Goal: Complete application form

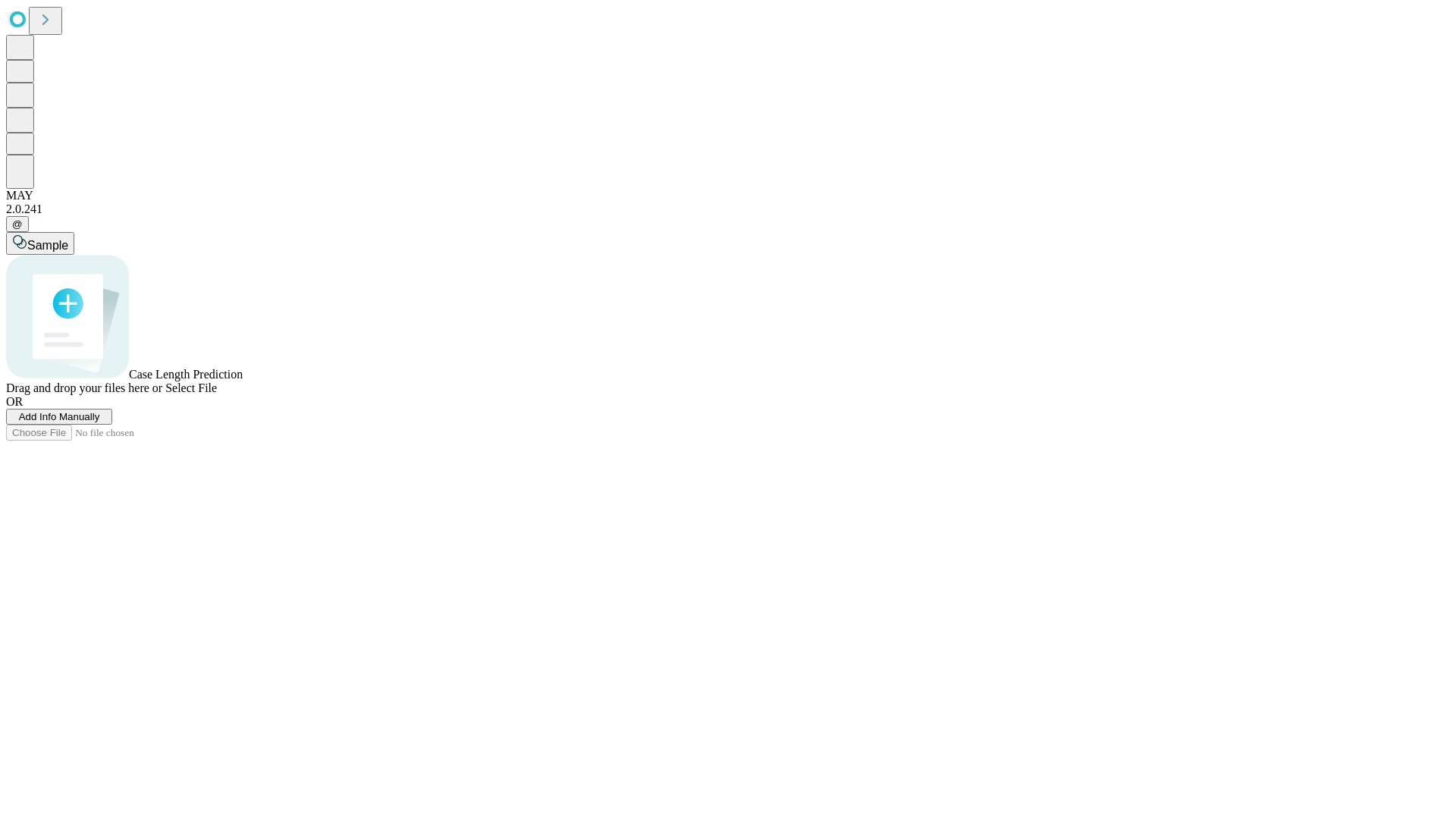
click at [100, 423] on span "Add Info Manually" at bounding box center [59, 417] width 81 height 12
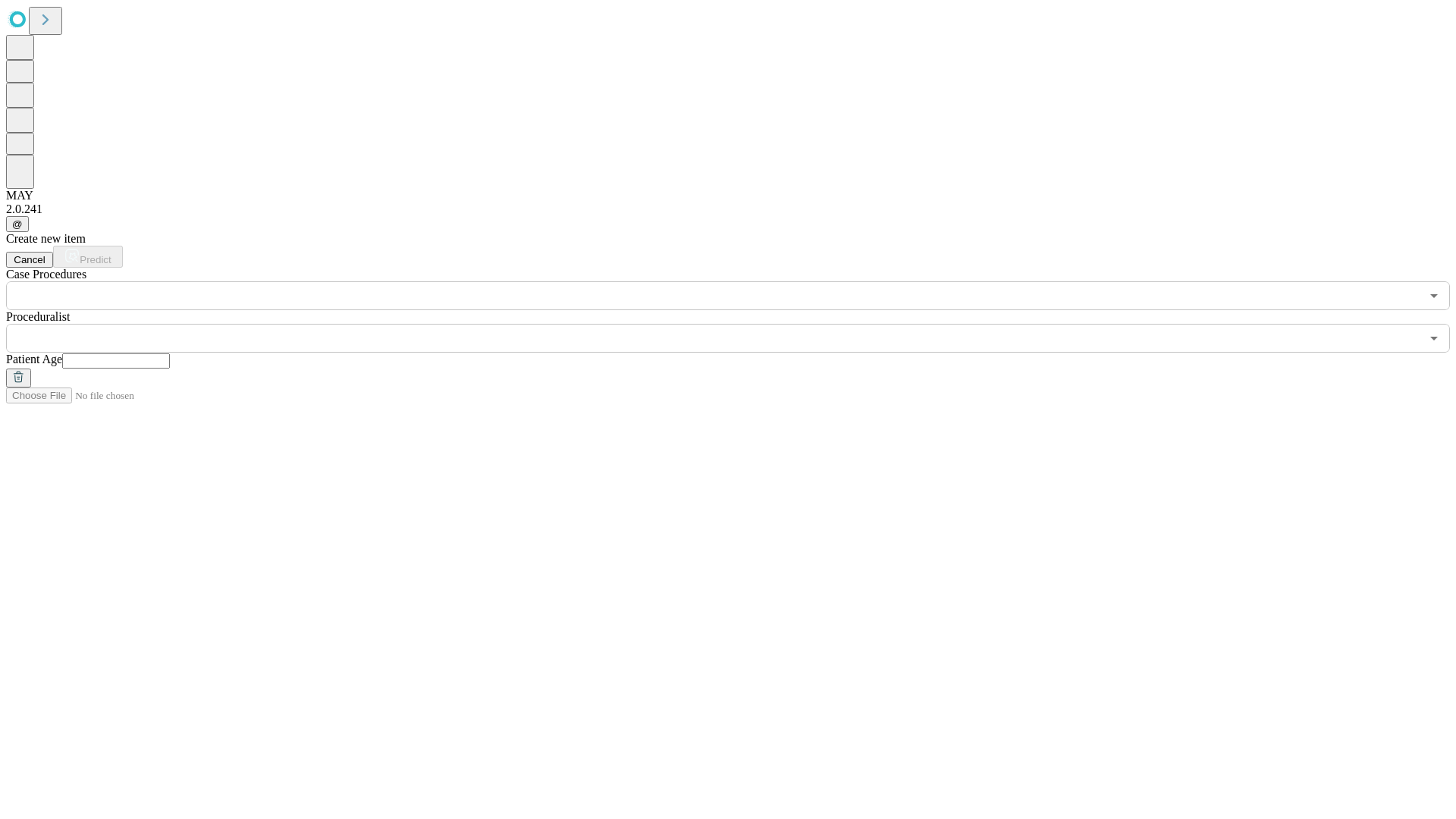
click at [170, 354] on input "text" at bounding box center [116, 361] width 108 height 16
type input "*"
click at [739, 324] on input "text" at bounding box center [712, 338] width 1414 height 29
